Goal: Task Accomplishment & Management: Complete application form

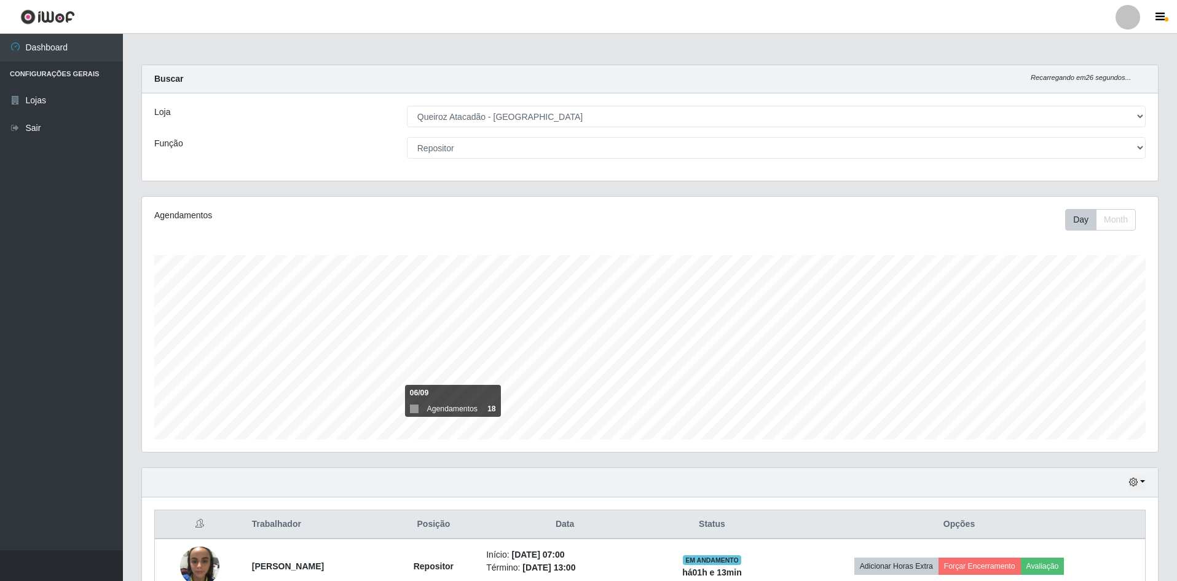
select select "517"
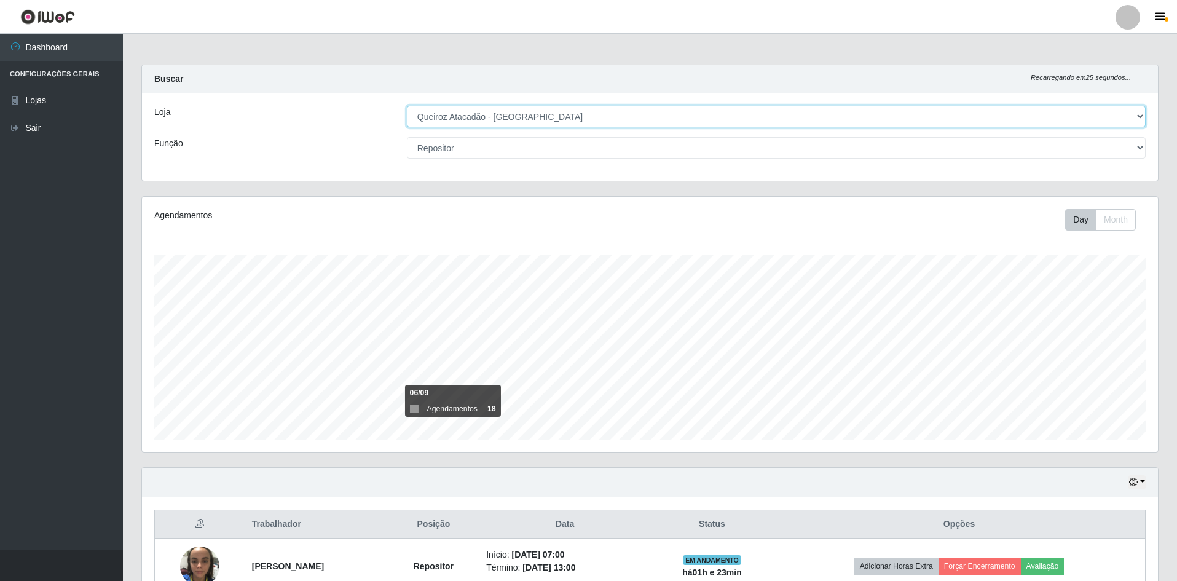
click at [493, 120] on select "[Selecione...] Hiper Queiroz - [GEOGRAPHIC_DATA] [GEOGRAPHIC_DATA] [GEOGRAPHIC_…" at bounding box center [776, 117] width 739 height 22
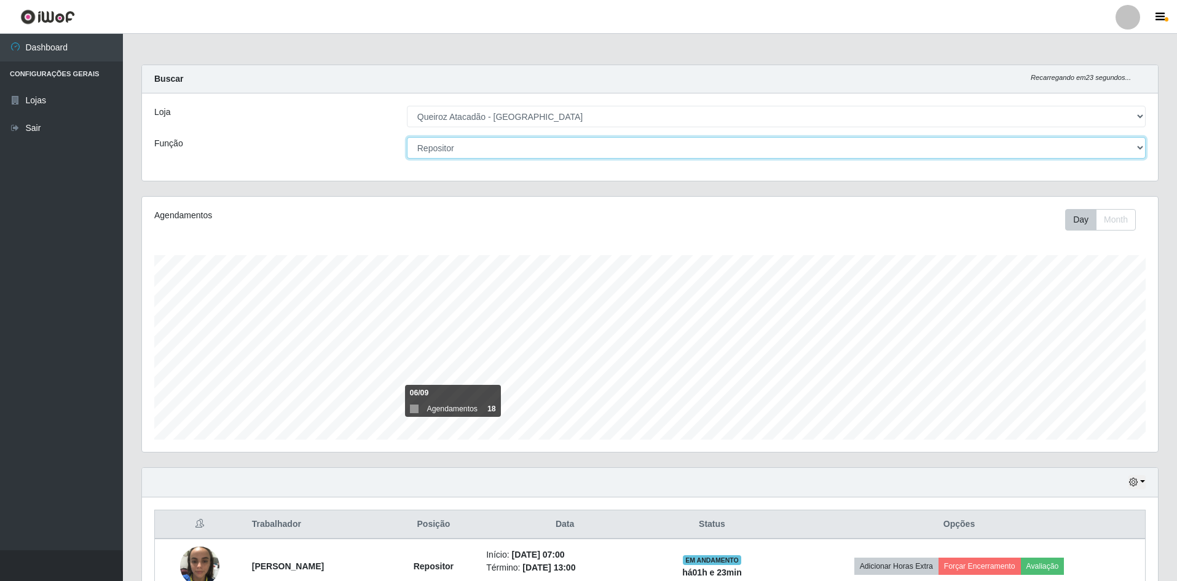
click at [478, 154] on select "[Selecione...] ASG ASG + ASG ++ Embalador Embalador + Embalador ++ Operador de …" at bounding box center [776, 148] width 739 height 22
select select "[Selecione...]"
click at [407, 137] on select "[Selecione...] ASG ASG + ASG ++ Embalador Embalador + Embalador ++ Operador de …" at bounding box center [776, 148] width 739 height 22
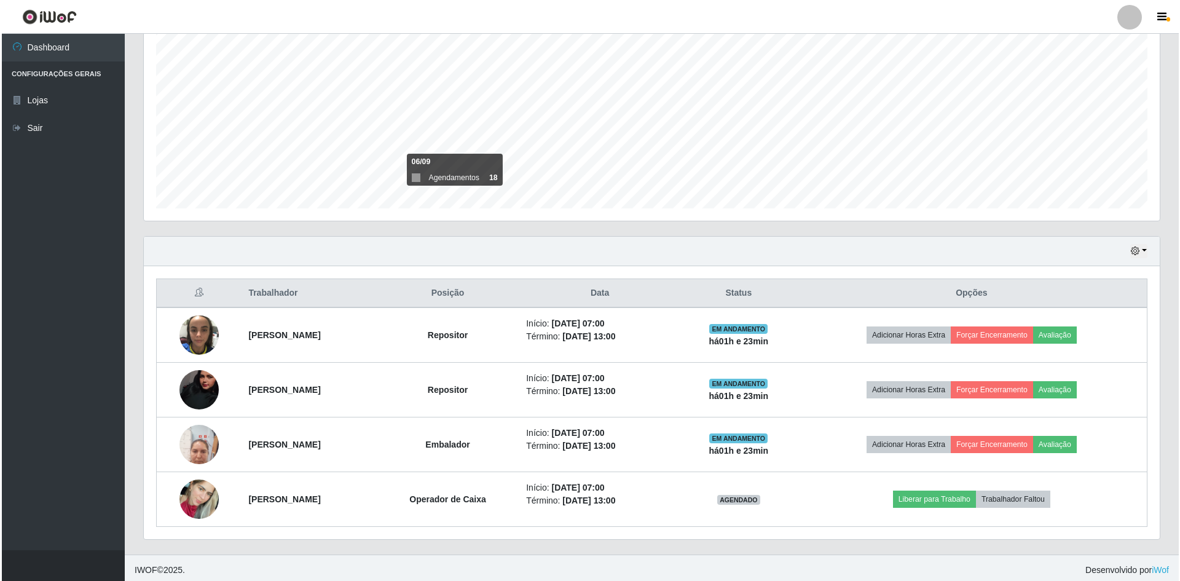
scroll to position [235, 0]
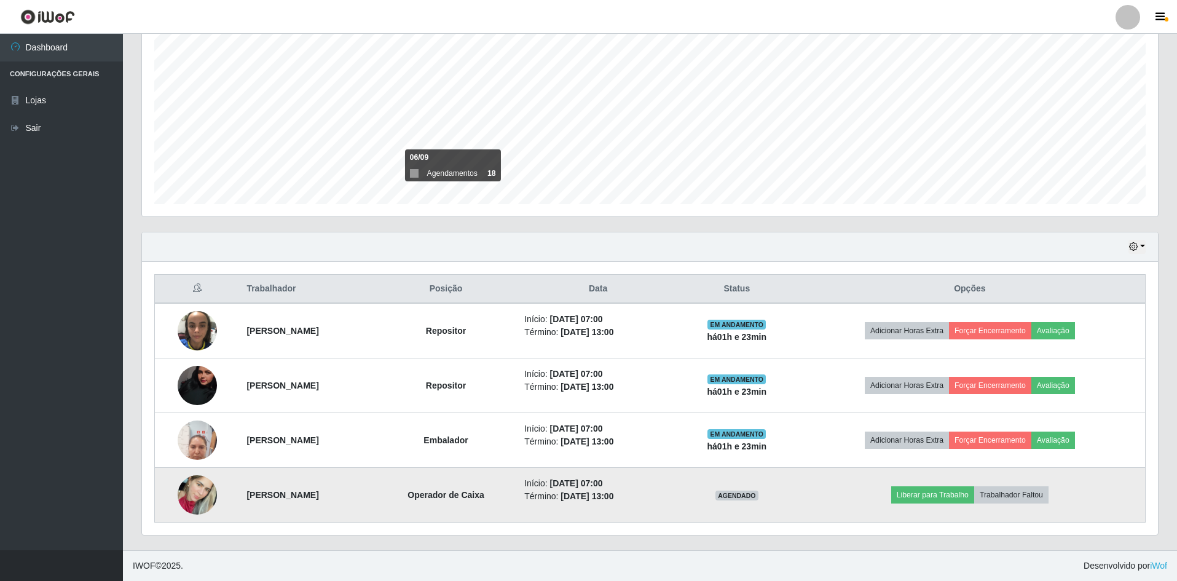
click at [203, 497] on img at bounding box center [197, 495] width 39 height 70
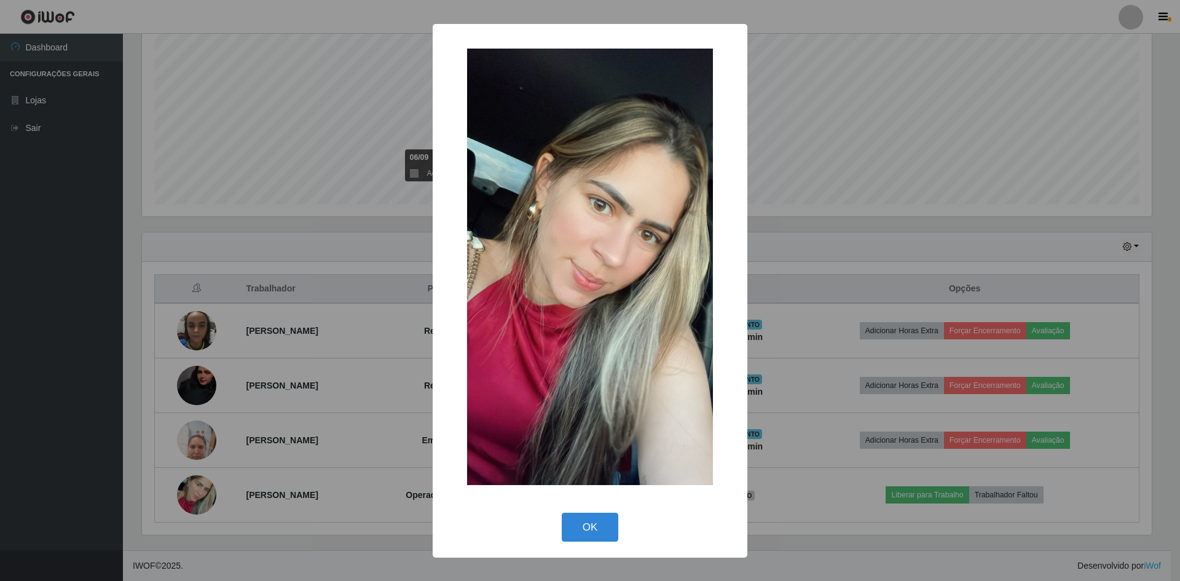
click at [283, 137] on div "× OK Cancel" at bounding box center [590, 290] width 1180 height 581
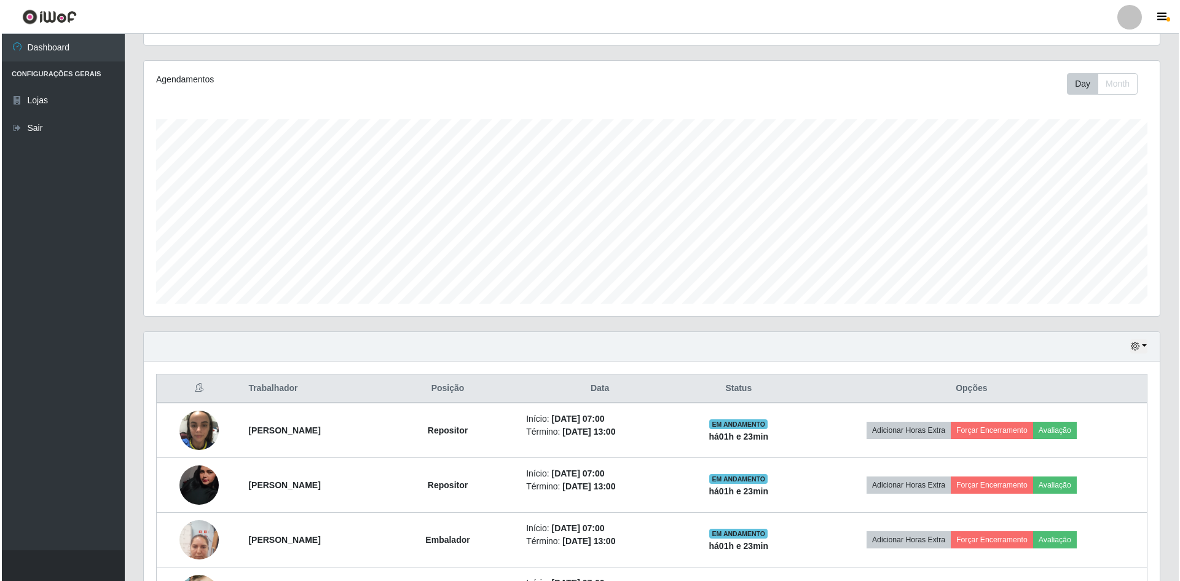
scroll to position [235, 0]
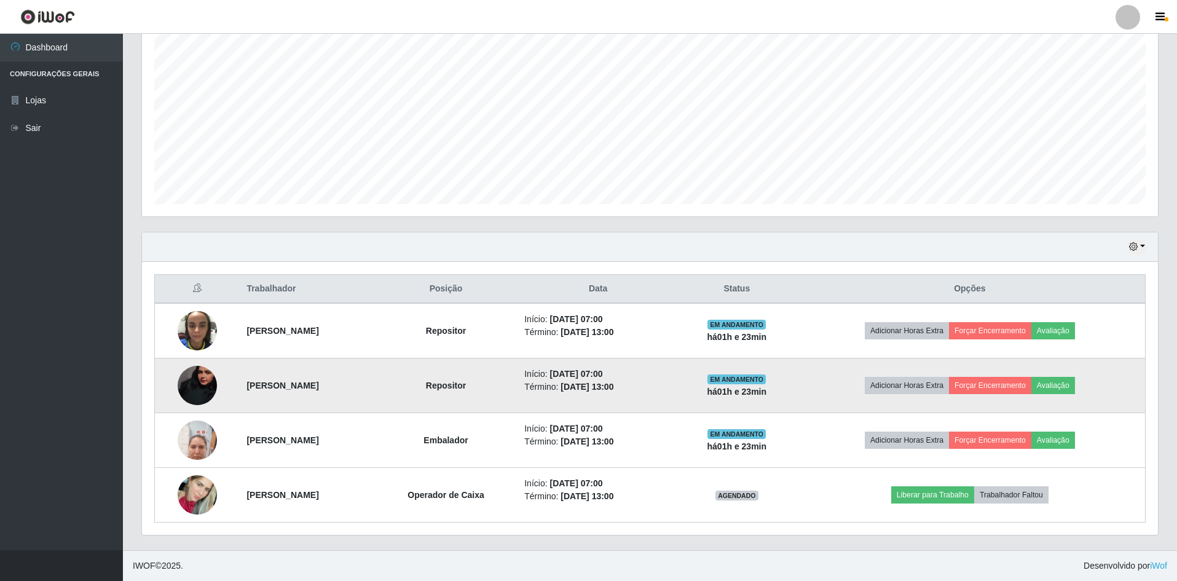
click at [198, 386] on img at bounding box center [197, 385] width 39 height 87
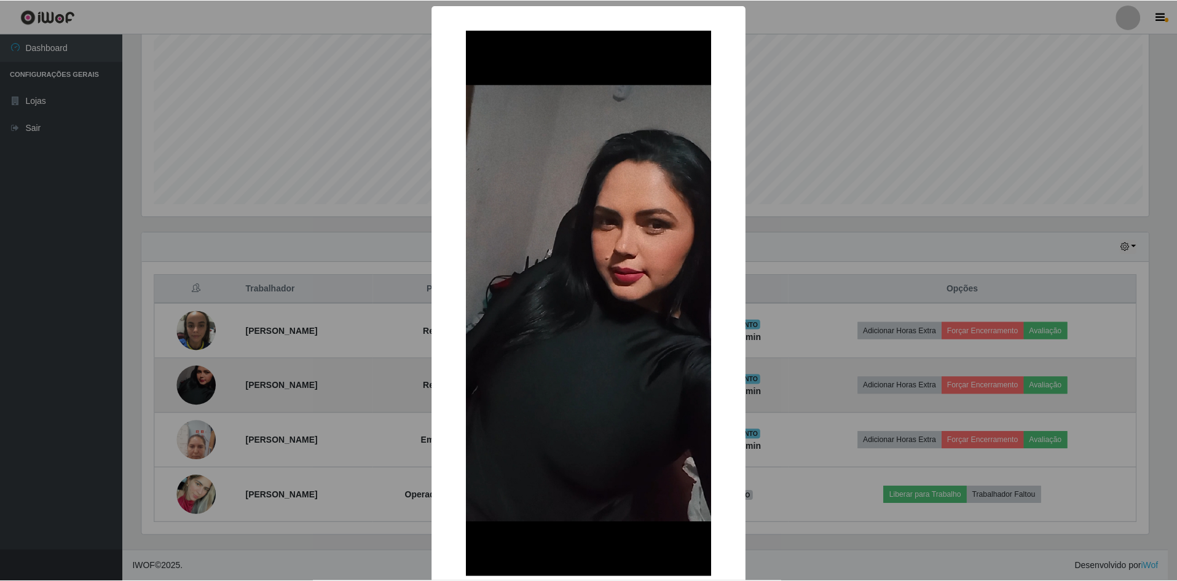
scroll to position [255, 1009]
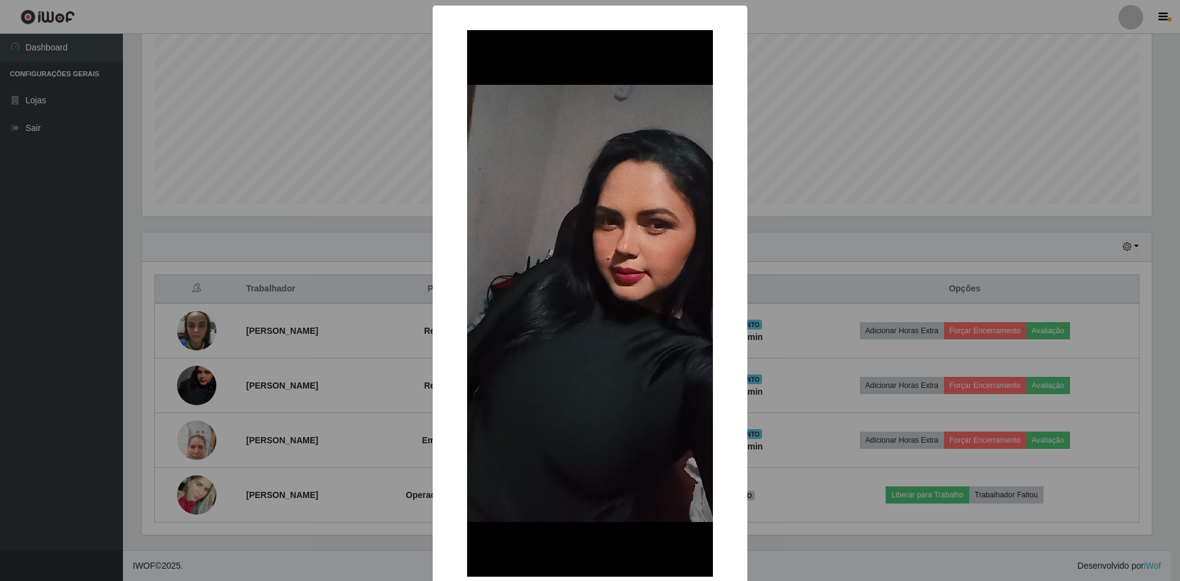
click at [349, 323] on div "× OK Cancel" at bounding box center [590, 290] width 1180 height 581
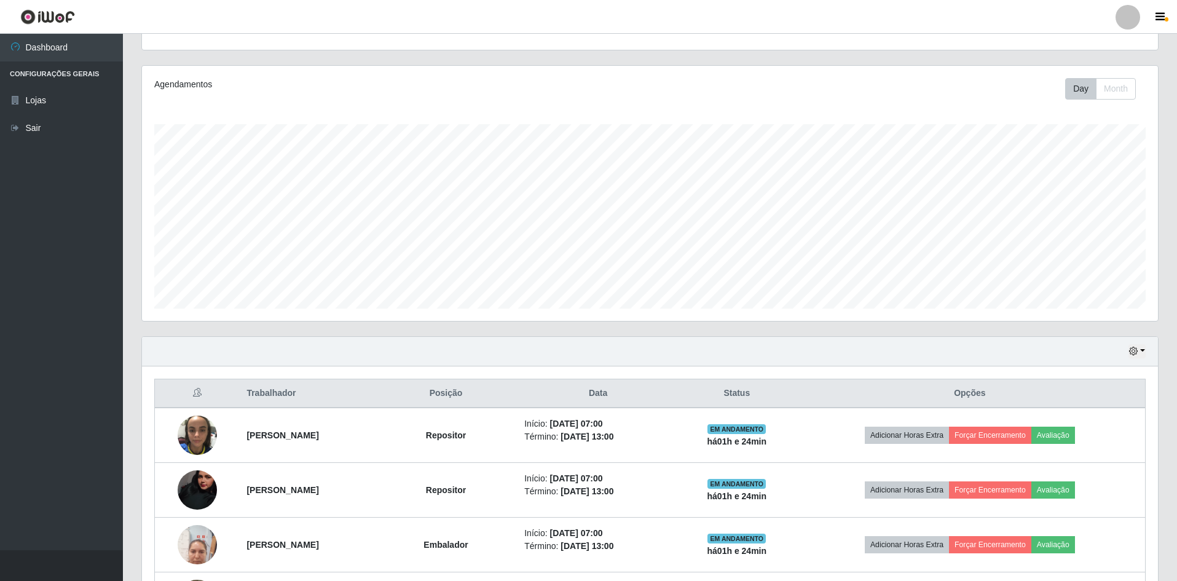
scroll to position [235, 0]
